Goal: Find contact information: Find contact information

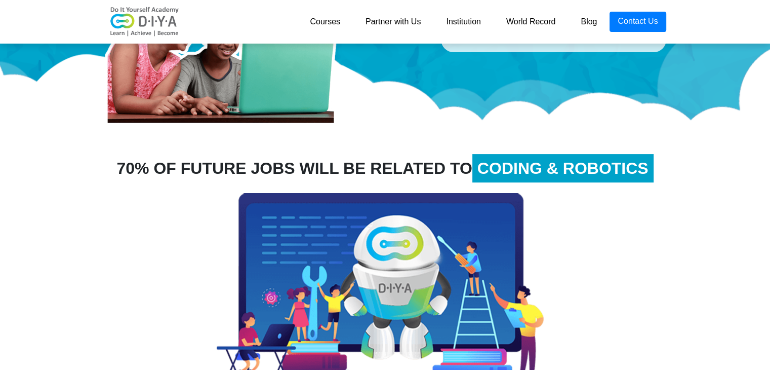
scroll to position [253, 0]
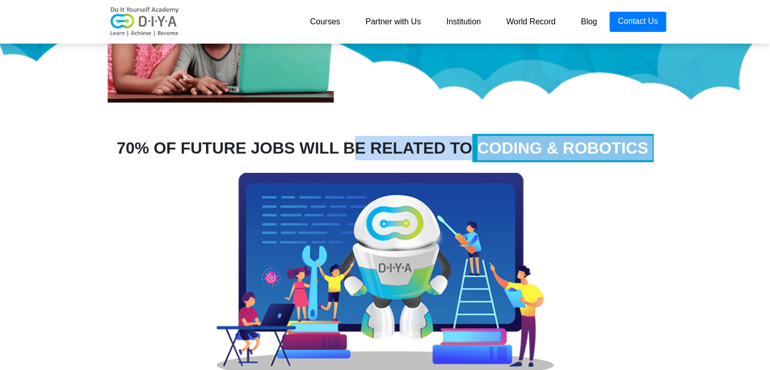
drag, startPoint x: 101, startPoint y: 146, endPoint x: 660, endPoint y: 183, distance: 560.3
click at [644, 171] on div "70% OF FUTURE JOBS WILL BE RELATED TO CODING & ROBOTICS Is your child FUTURE RE…" at bounding box center [385, 322] width 577 height 373
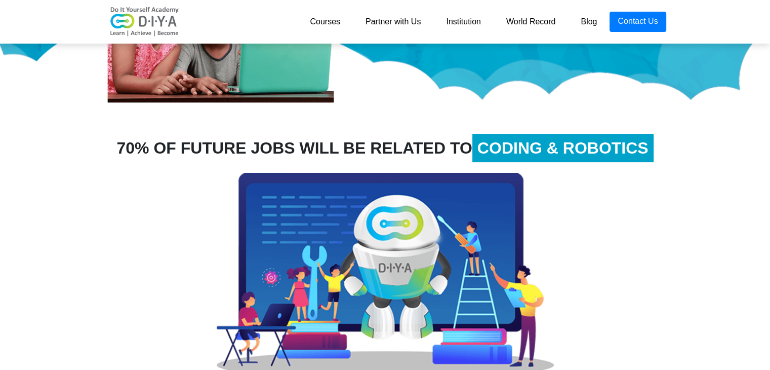
click at [685, 234] on section "70% OF FUTURE JOBS WILL BE RELATED TO CODING & ROBOTICS Is your child FUTURE RE…" at bounding box center [385, 322] width 770 height 414
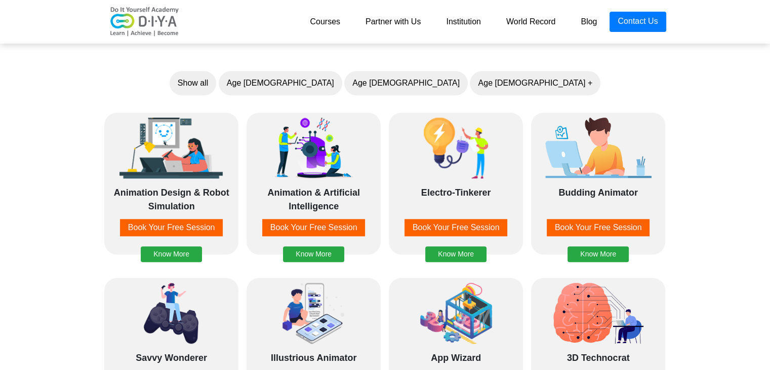
scroll to position [810, 0]
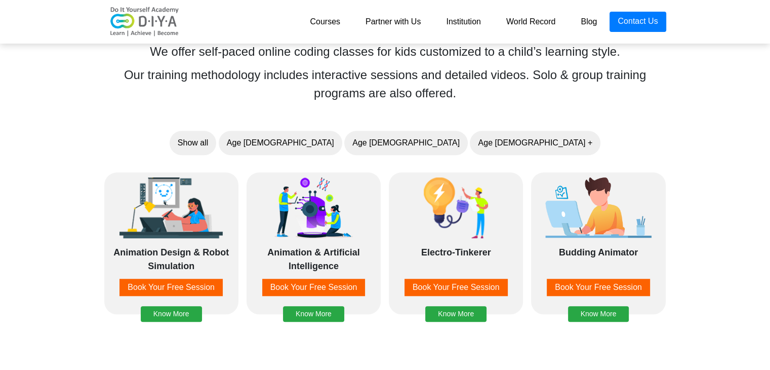
scroll to position [760, 0]
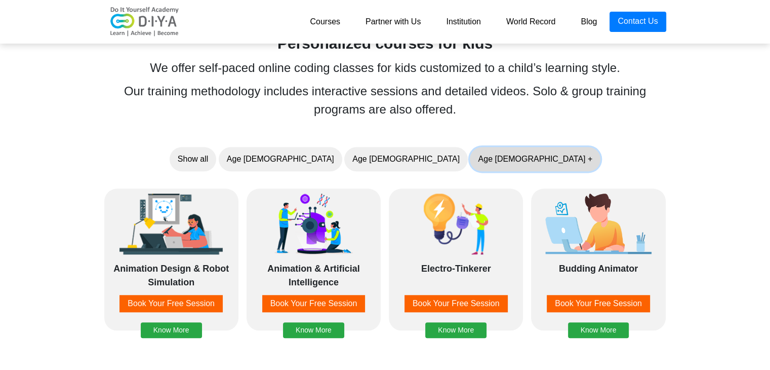
click at [470, 165] on button "Age 10 +" at bounding box center [535, 159] width 131 height 24
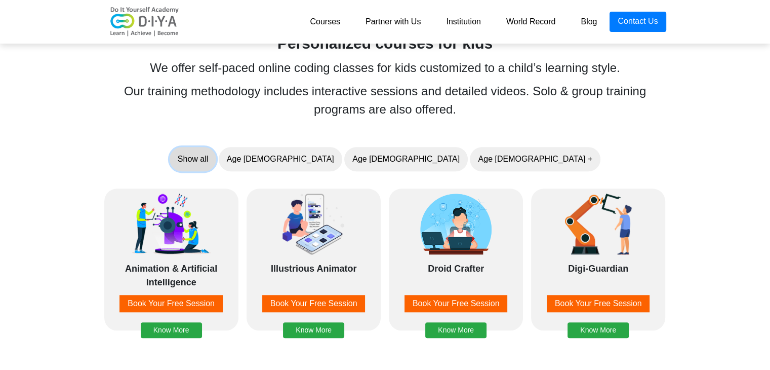
click at [216, 159] on button "Show all" at bounding box center [193, 159] width 47 height 24
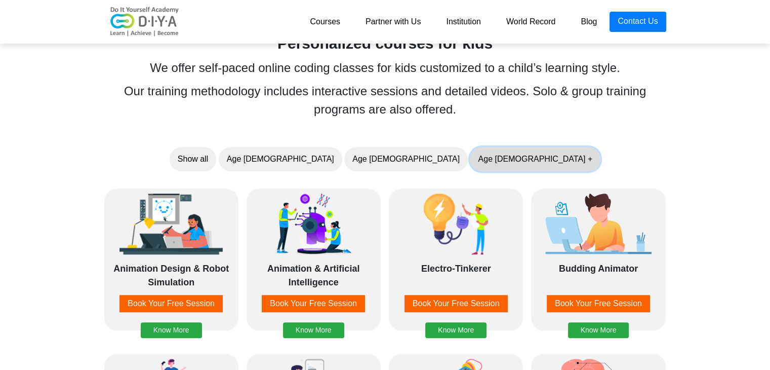
click at [470, 158] on button "Age 10 +" at bounding box center [535, 159] width 131 height 24
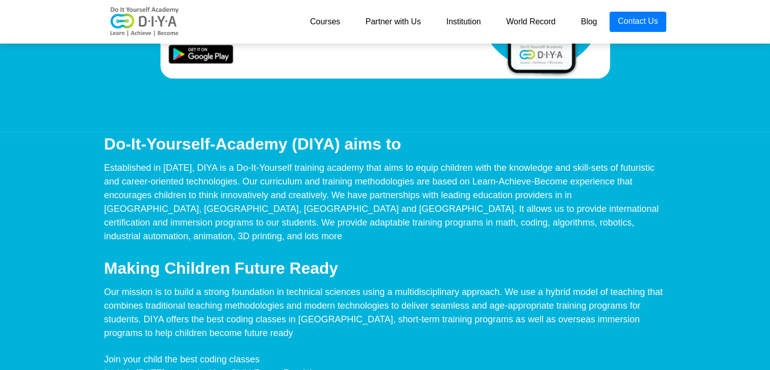
scroll to position [4241, 0]
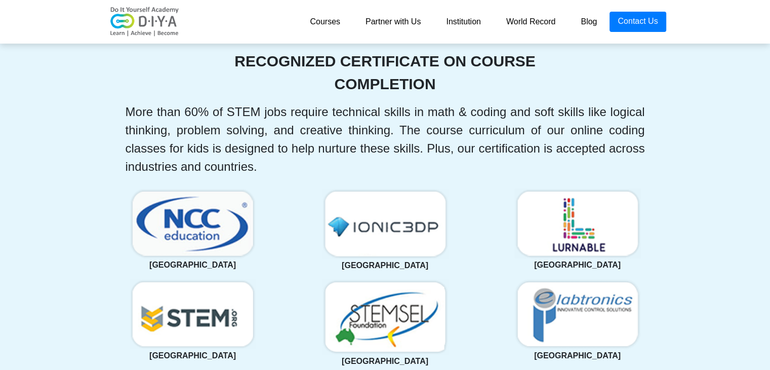
scroll to position [1860, 0]
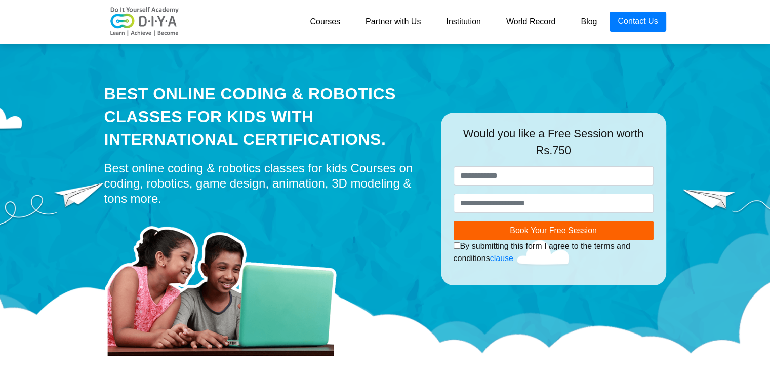
click at [600, 17] on link "Blog" at bounding box center [589, 22] width 42 height 20
click at [626, 17] on link "Contact Us" at bounding box center [638, 22] width 56 height 20
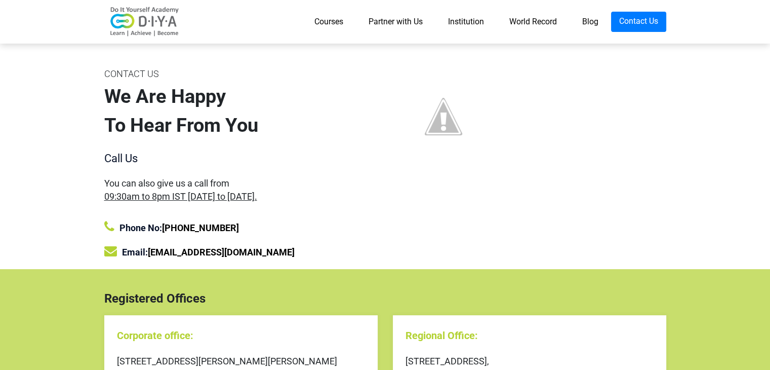
click at [572, 175] on div at bounding box center [529, 167] width 289 height 203
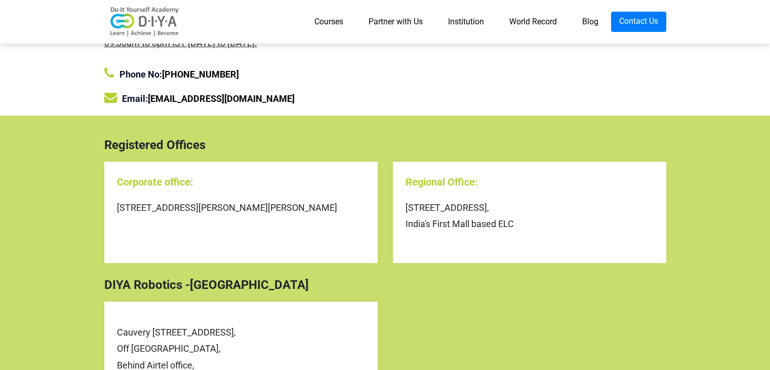
scroll to position [203, 0]
